Goal: Register for event/course

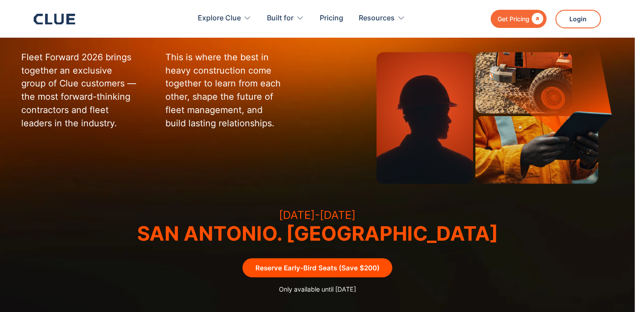
scroll to position [177, 0]
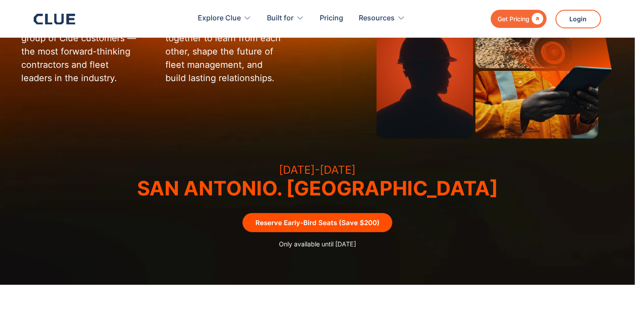
click at [326, 228] on link "Reserve Early-Bird Seats (Save $200)" at bounding box center [318, 222] width 150 height 19
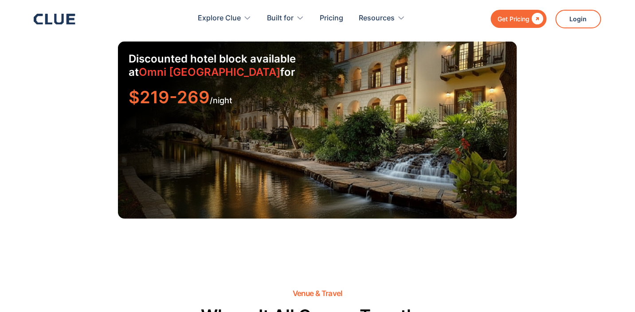
scroll to position [1584, 0]
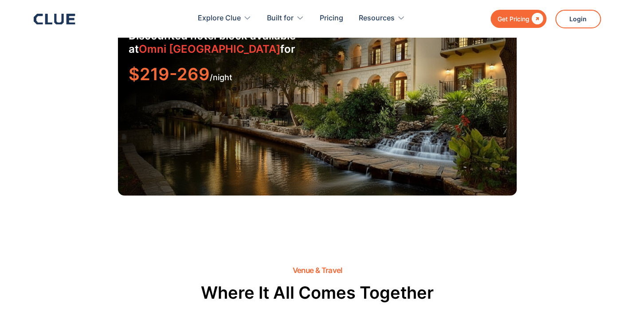
click at [394, 129] on div "Discounted hotel block available at [GEOGRAPHIC_DATA] for $219-269 /night" at bounding box center [317, 107] width 399 height 177
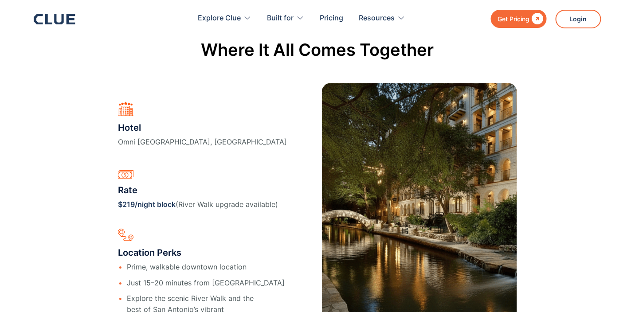
scroll to position [1805, 0]
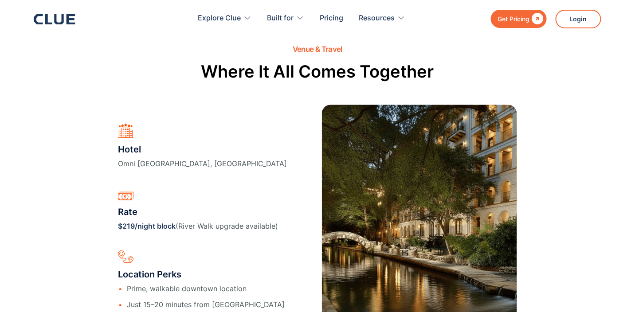
click at [128, 138] on img at bounding box center [126, 131] width 16 height 16
click at [125, 131] on img at bounding box center [126, 131] width 16 height 16
click at [129, 141] on div at bounding box center [202, 132] width 169 height 18
click at [132, 151] on h3 "Hotel" at bounding box center [202, 149] width 169 height 13
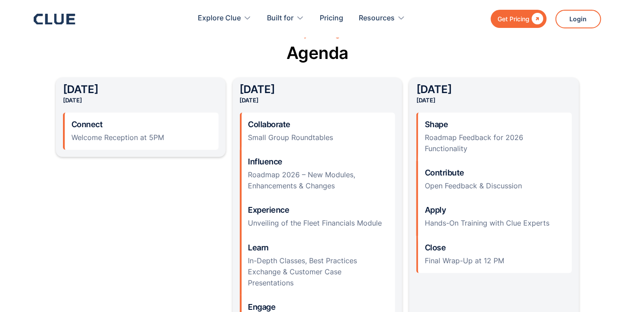
scroll to position [874, 0]
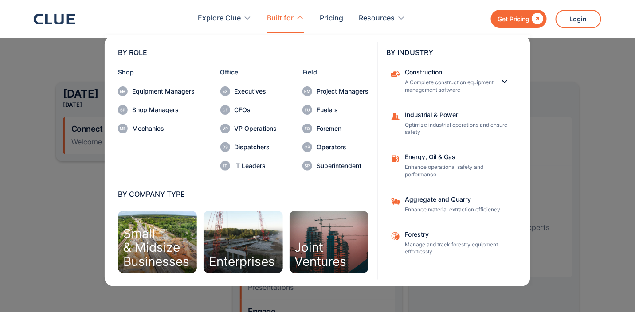
click at [55, 225] on nav "BY ROLE Shop Equipment Managers Shop Managers Mechanics Office Executives CFOs …" at bounding box center [318, 159] width 568 height 253
click at [562, 63] on nav "BY ROLE Shop Equipment Managers Shop Managers Mechanics Office Executives CFOs …" at bounding box center [318, 159] width 568 height 253
click at [87, 135] on div "BY ROLE Shop Equipment Managers Shop Managers Mechanics Office Executives CFOs …" at bounding box center [317, 159] width 475 height 253
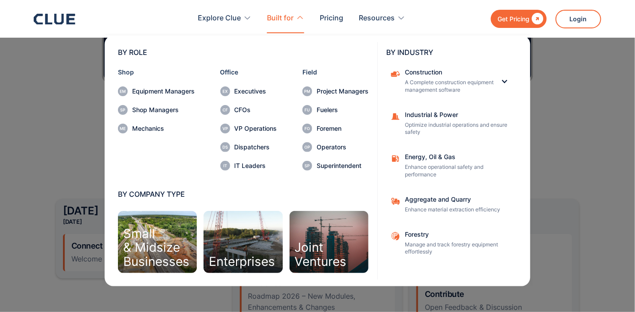
scroll to position [696, 0]
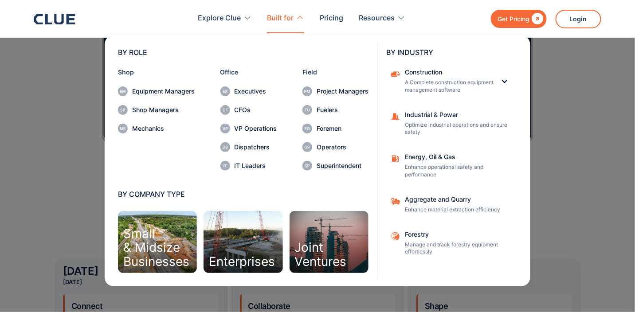
click at [66, 115] on nav "BY ROLE Shop Equipment Managers Shop Managers Mechanics Office Executives CFOs …" at bounding box center [318, 159] width 568 height 253
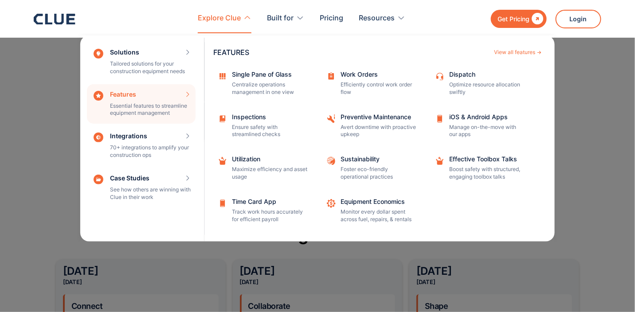
click at [59, 117] on nav "Solutions Tailored solutions for your construction equipment needs SOLUTIONS Vi…" at bounding box center [318, 137] width 568 height 209
click at [592, 94] on nav "Solutions Tailored solutions for your construction equipment needs SOLUTIONS Vi…" at bounding box center [318, 137] width 568 height 209
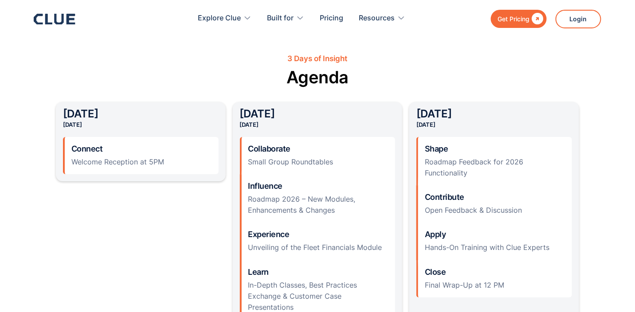
scroll to position [874, 0]
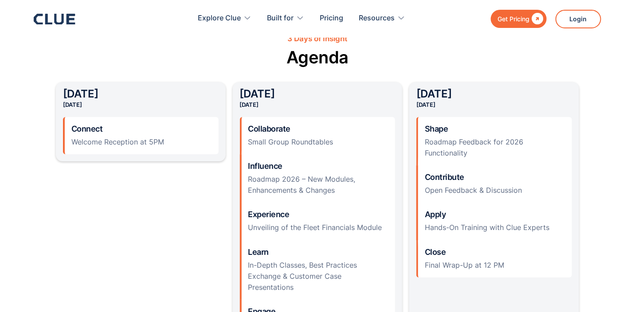
click at [39, 269] on section "3 Days of Insight Agenda [DATE] Connect Welcome Reception at 5PM [DATE] Collabo…" at bounding box center [317, 213] width 635 height 431
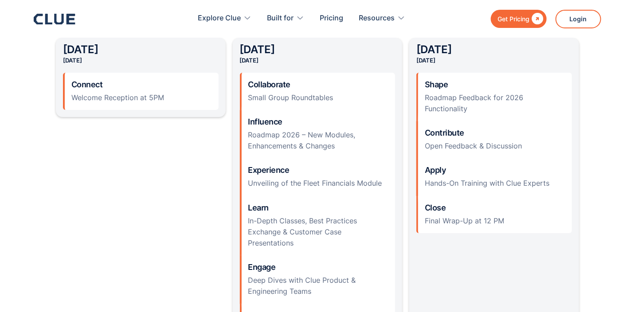
scroll to position [962, 0]
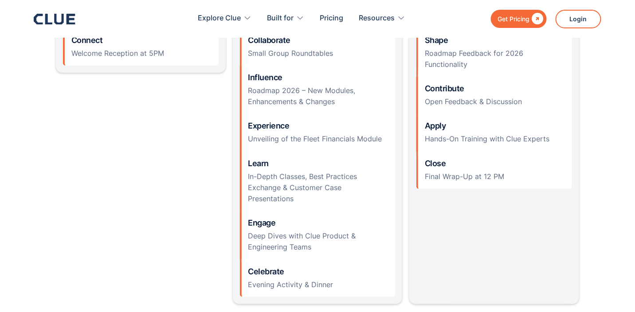
click at [39, 74] on section "3 Days of Insight Agenda [DATE] Connect Welcome Reception at 5PM [DATE] Collabo…" at bounding box center [317, 124] width 635 height 431
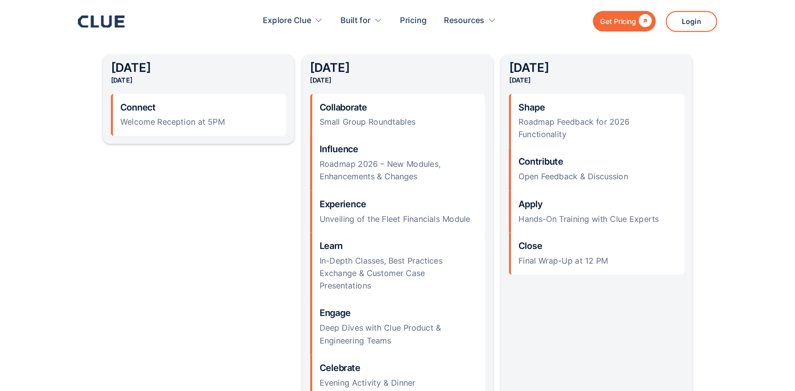
scroll to position [918, 0]
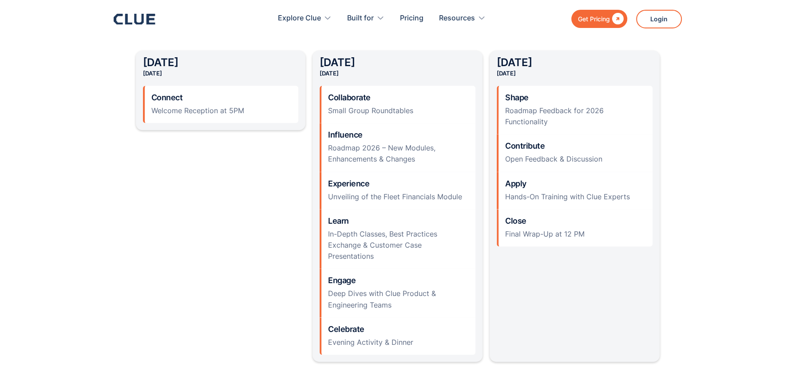
drag, startPoint x: 518, startPoint y: 3, endPoint x: 551, endPoint y: 309, distance: 308.4
click at [551, 309] on div "[DATE] Shape Roadmap Feedback for 2026 Functionality Contribute Open Feedback &…" at bounding box center [574, 206] width 170 height 311
click at [223, 207] on div "[DATE] Connect Welcome Reception at 5PM [DATE] Collaborate Small Group Roundtab…" at bounding box center [398, 206] width 524 height 311
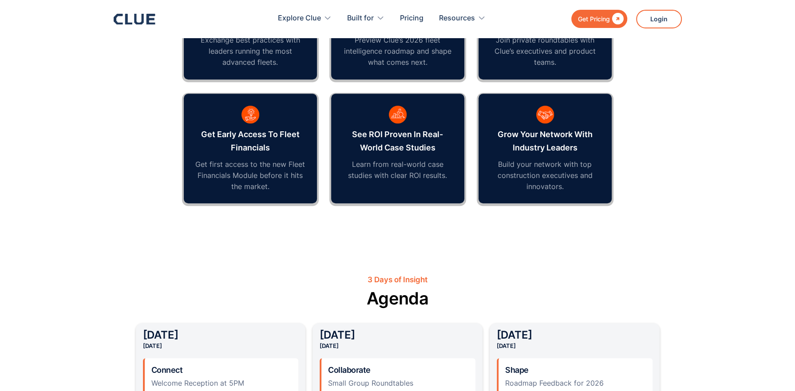
scroll to position [641, 0]
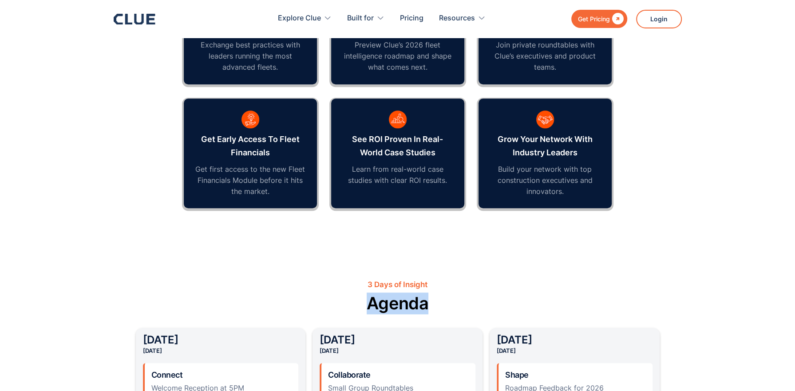
drag, startPoint x: 363, startPoint y: 302, endPoint x: 430, endPoint y: 293, distance: 68.1
click at [430, 293] on h2 "Agenda" at bounding box center [398, 303] width 524 height 22
drag, startPoint x: 430, startPoint y: 293, endPoint x: 414, endPoint y: 300, distance: 17.9
copy h2 "Agenda"
